Goal: Information Seeking & Learning: Learn about a topic

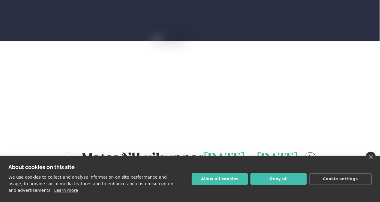
click at [369, 155] on link "close" at bounding box center [370, 157] width 10 height 10
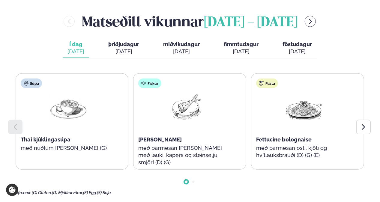
scroll to position [270, 0]
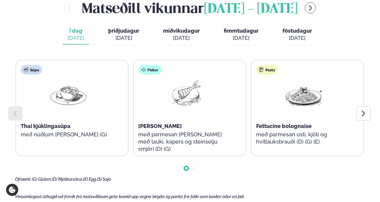
click at [361, 111] on icon at bounding box center [362, 113] width 7 height 7
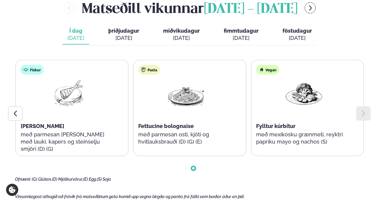
click at [361, 111] on icon at bounding box center [362, 113] width 7 height 7
click at [12, 108] on div at bounding box center [15, 113] width 14 height 14
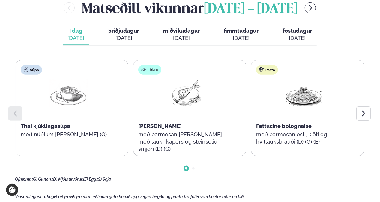
click at [362, 179] on div "Ofnæmi: (G) Glúten, (D) Mjólkurvörur, (E) Egg, (S) Soja" at bounding box center [189, 179] width 349 height 5
click at [363, 114] on icon at bounding box center [362, 113] width 7 height 7
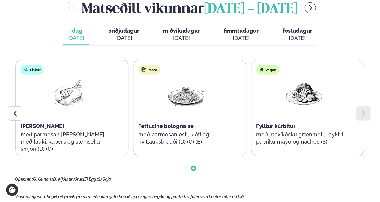
click at [363, 114] on icon at bounding box center [362, 113] width 7 height 7
click at [16, 108] on div at bounding box center [15, 113] width 14 height 14
